Goal: Transaction & Acquisition: Purchase product/service

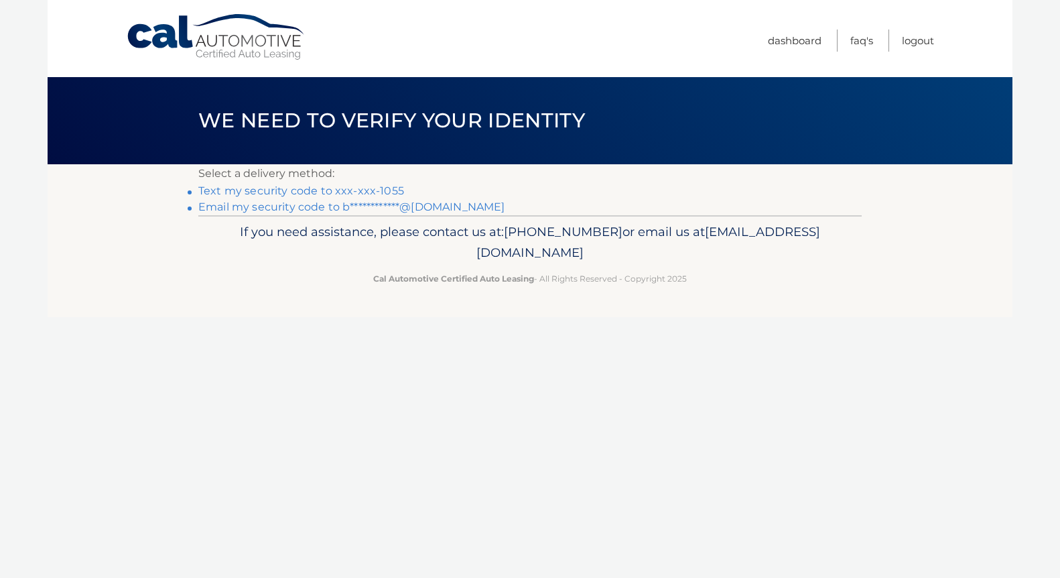
click at [340, 189] on link "Text my security code to xxx-xxx-1055" at bounding box center [301, 190] width 206 height 13
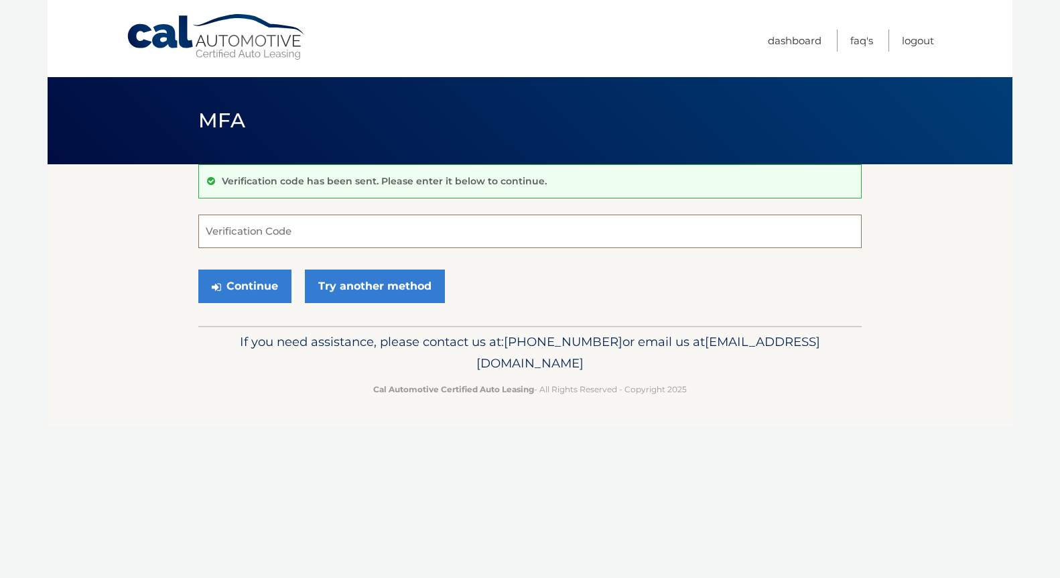
click at [348, 229] on input "Verification Code" at bounding box center [529, 231] width 663 height 34
type input "330690"
click at [253, 283] on button "Continue" at bounding box center [244, 286] width 93 height 34
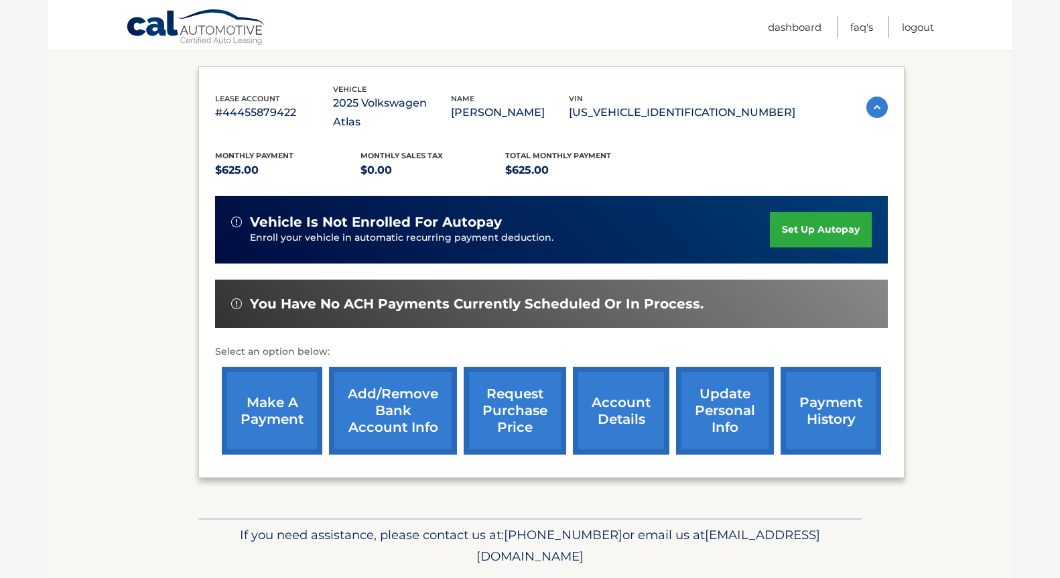
scroll to position [212, 0]
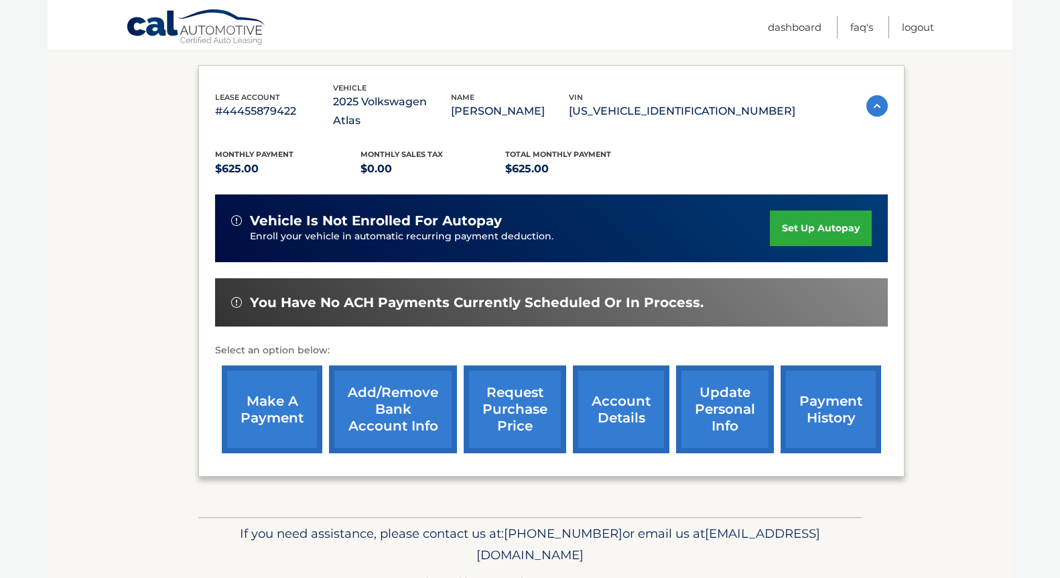
click at [283, 365] on link "make a payment" at bounding box center [272, 409] width 101 height 88
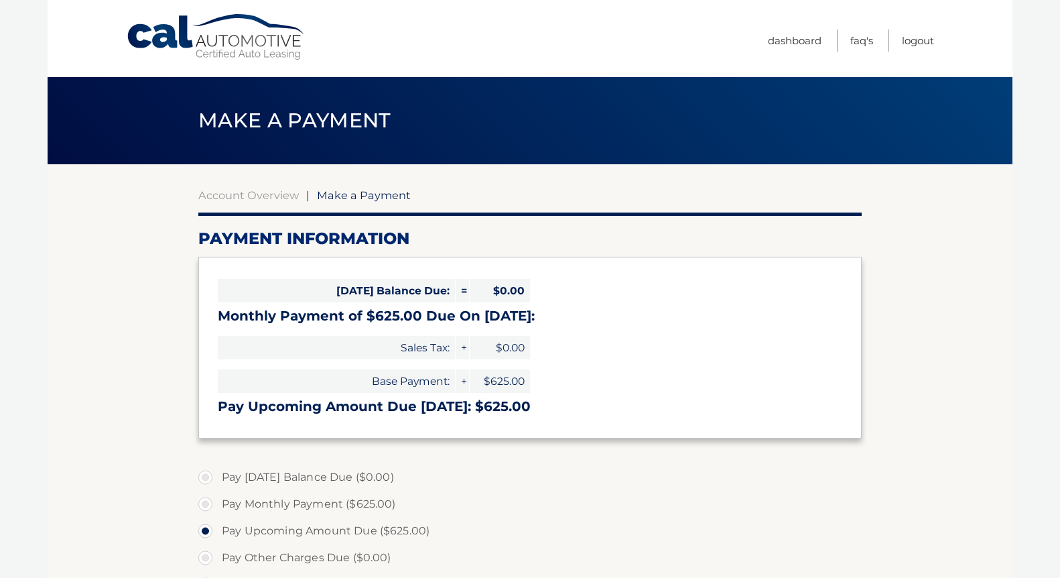
select select "YTU1NGIyZjQtOGY2Zi00ZmQ2LTlkYWYtNzYzYjZiMTNmNGQ3"
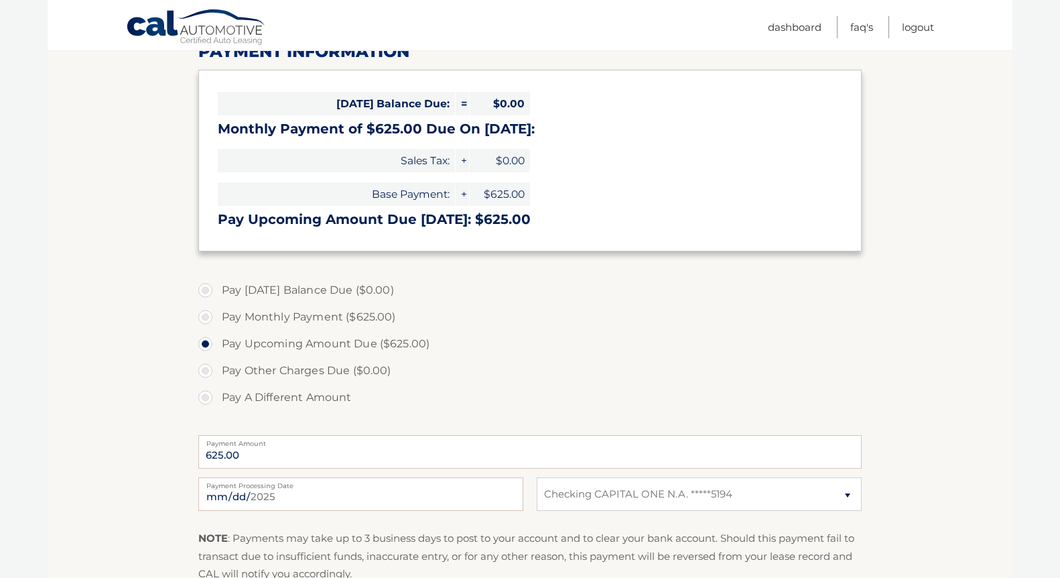
scroll to position [188, 0]
click at [205, 317] on label "Pay Monthly Payment ($625.00)" at bounding box center [529, 316] width 663 height 27
click at [205, 317] on input "Pay Monthly Payment ($625.00)" at bounding box center [210, 313] width 13 height 21
radio input "true"
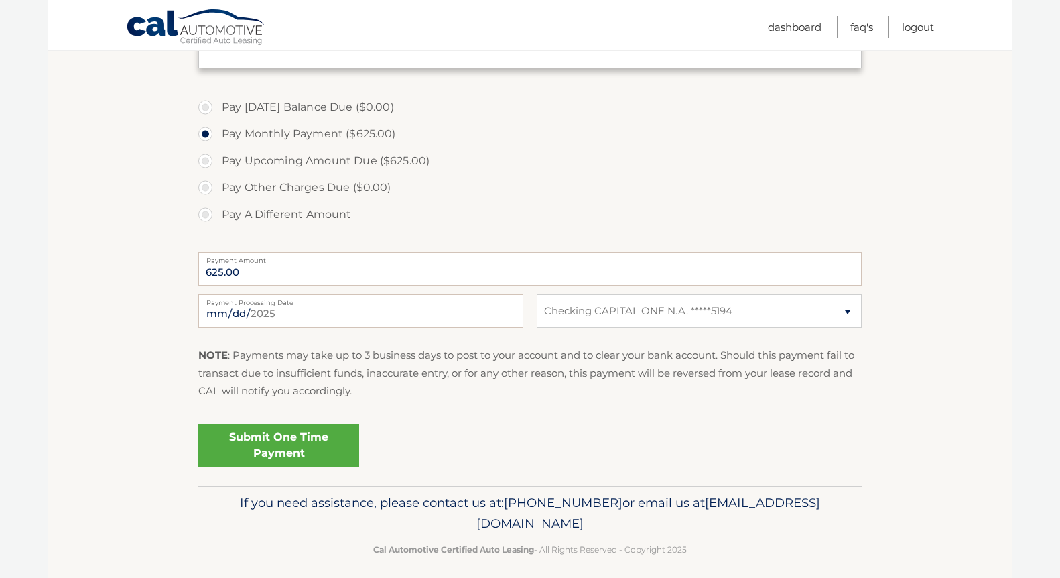
scroll to position [371, 0]
click at [202, 153] on label "Pay Upcoming Amount Due ($625.00)" at bounding box center [529, 159] width 663 height 27
click at [204, 153] on input "Pay Upcoming Amount Due ($625.00)" at bounding box center [210, 156] width 13 height 21
radio input "true"
click at [269, 436] on link "Submit One Time Payment" at bounding box center [278, 443] width 161 height 43
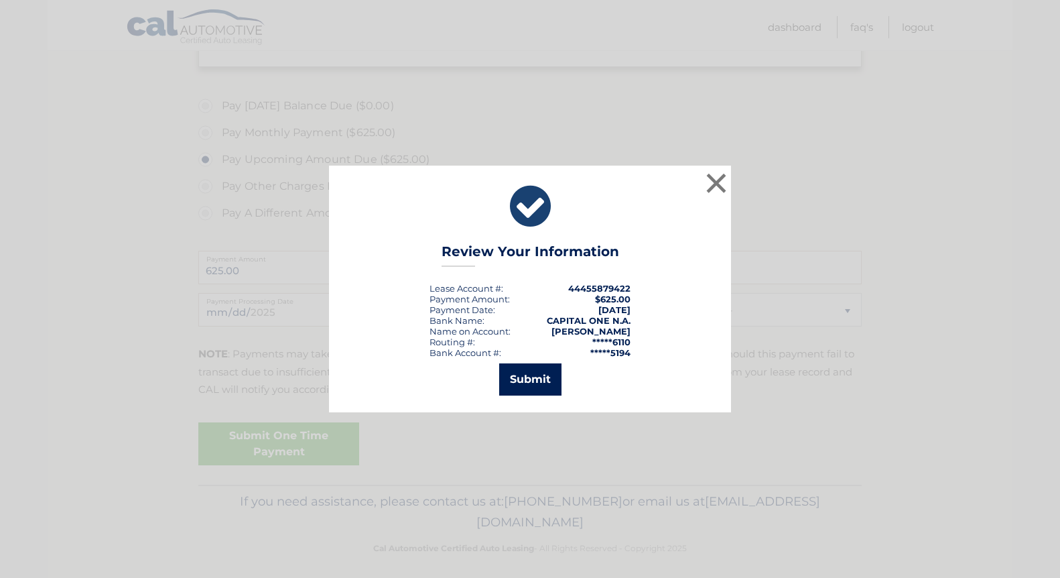
click at [523, 379] on button "Submit" at bounding box center [530, 379] width 62 height 32
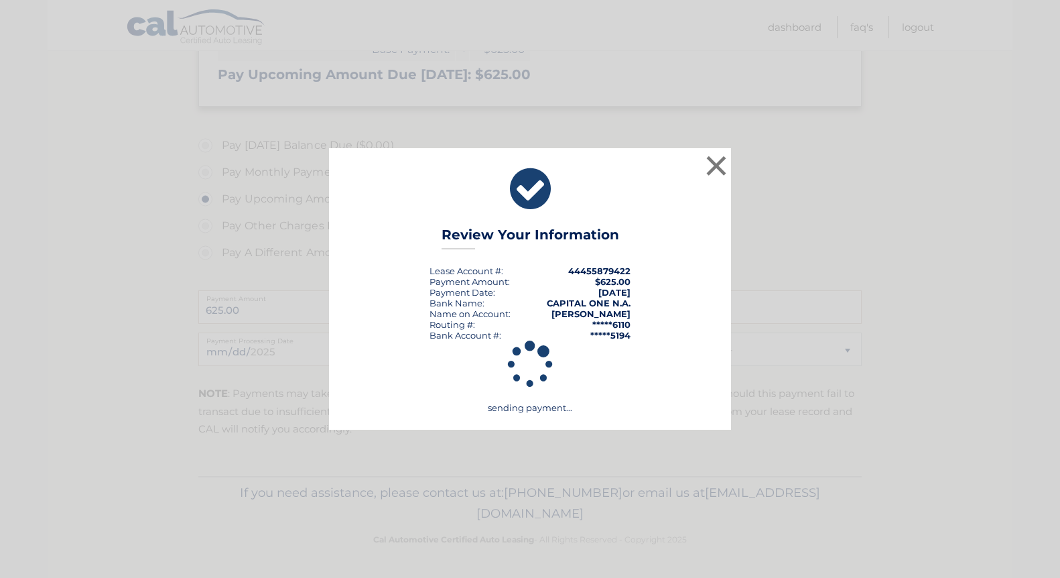
scroll to position [332, 0]
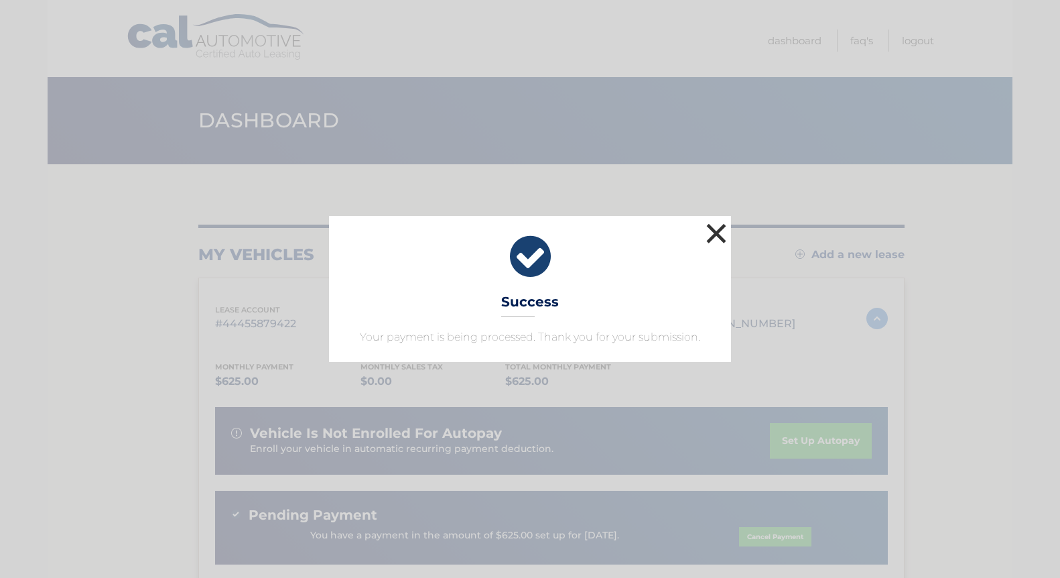
click at [718, 233] on button "×" at bounding box center [716, 233] width 27 height 27
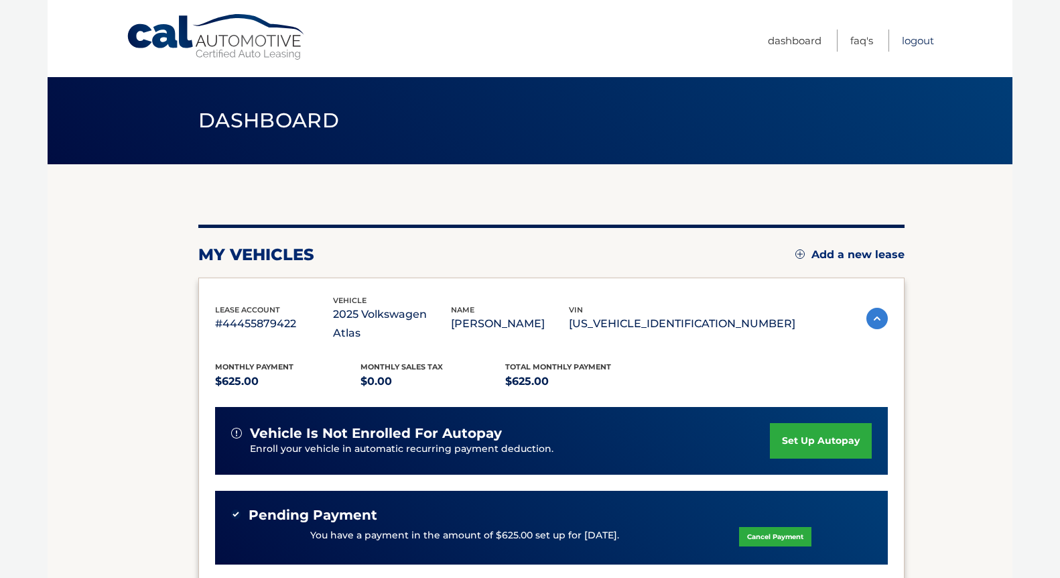
click at [914, 43] on link "Logout" at bounding box center [918, 40] width 32 height 22
